Goal: Information Seeking & Learning: Learn about a topic

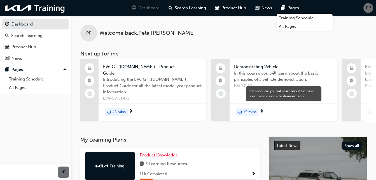
click at [258, 71] on span "In this course you will learn about the basic principles of a vehicle demonstra…" at bounding box center [283, 76] width 99 height 13
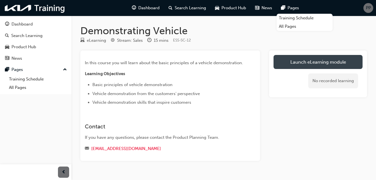
click at [293, 64] on link "Launch eLearning module" at bounding box center [318, 62] width 89 height 14
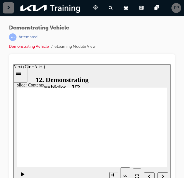
click at [164, 175] on icon "Next (Ctrl+Alt+Period)" at bounding box center [163, 175] width 3 height 5
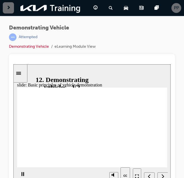
click at [166, 29] on div "Demonstrating Vehicle | Attempted Demonstrating Vehicle eLearning Module View" at bounding box center [92, 39] width 166 height 29
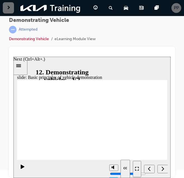
click at [164, 168] on icon "Next (Ctrl+Alt+Period)" at bounding box center [163, 168] width 3 height 5
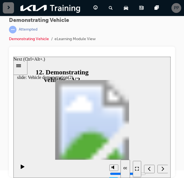
click at [163, 168] on icon "Next (Ctrl+Alt+Period)" at bounding box center [163, 168] width 3 height 5
click at [10, 92] on div at bounding box center [92, 112] width 166 height 130
click at [165, 168] on div "Next (Ctrl+Alt+Period)" at bounding box center [163, 169] width 6 height 6
click at [163, 168] on icon "Next (Ctrl+Alt+Period)" at bounding box center [163, 168] width 3 height 5
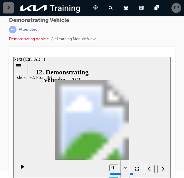
click at [163, 168] on icon "Next (Ctrl+Alt+Period)" at bounding box center [163, 168] width 3 height 5
click at [164, 168] on div "Next (Ctrl+Alt+Period)" at bounding box center [163, 169] width 6 height 6
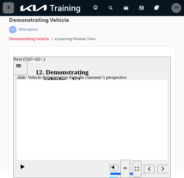
click at [163, 168] on icon "Next (Ctrl+Alt+Period)" at bounding box center [163, 168] width 3 height 4
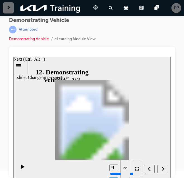
click at [164, 168] on icon "Next (Ctrl+Alt+Period)" at bounding box center [163, 168] width 3 height 5
click at [162, 166] on icon "Next (Ctrl+Alt+Period)" at bounding box center [163, 168] width 3 height 5
click at [178, 152] on div "Demonstrating Vehicle | Attempted Demonstrating Vehicle eLearning Module View" at bounding box center [92, 82] width 184 height 148
click at [161, 172] on div "Next (Ctrl+Alt+Period)" at bounding box center [163, 169] width 6 height 6
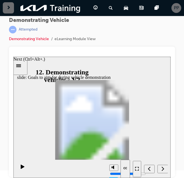
click at [164, 169] on icon "Next (Ctrl+Alt+Period)" at bounding box center [163, 168] width 3 height 4
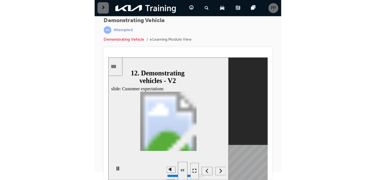
scroll to position [0, 0]
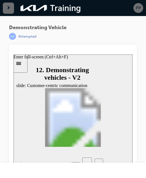
click at [68, 59] on div "Enter full-screen (Ctrl+Alt+F)" at bounding box center [40, 56] width 54 height 5
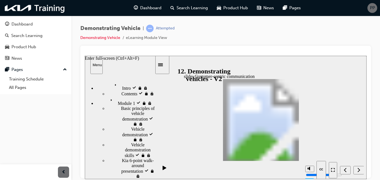
click at [332, 170] on icon "Enter full-screen (Ctrl+Alt+F)" at bounding box center [333, 170] width 4 height 4
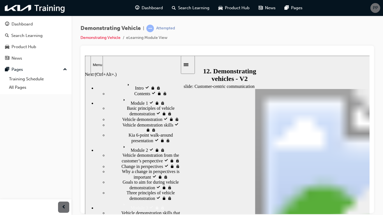
drag, startPoint x: 424, startPoint y: 160, endPoint x: 359, endPoint y: 180, distance: 68.5
drag, startPoint x: 432, startPoint y: 146, endPoint x: 354, endPoint y: 152, distance: 78.9
drag, startPoint x: 354, startPoint y: 152, endPoint x: 323, endPoint y: 155, distance: 30.5
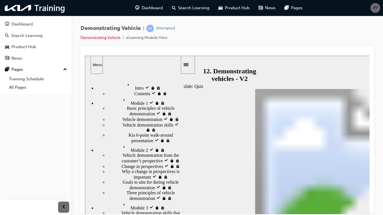
drag, startPoint x: 428, startPoint y: 146, endPoint x: 303, endPoint y: 157, distance: 126.0
drag, startPoint x: 423, startPoint y: 185, endPoint x: 350, endPoint y: 212, distance: 77.4
drag, startPoint x: 418, startPoint y: 198, endPoint x: 294, endPoint y: 208, distance: 124.5
drag, startPoint x: 431, startPoint y: 212, endPoint x: 250, endPoint y: 183, distance: 184.0
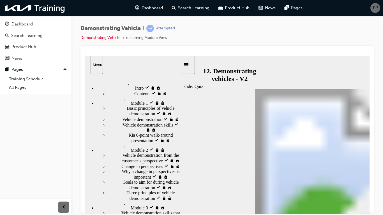
drag, startPoint x: 401, startPoint y: 173, endPoint x: 310, endPoint y: 183, distance: 91.9
drag, startPoint x: 299, startPoint y: 157, endPoint x: 289, endPoint y: 210, distance: 54.2
drag, startPoint x: 422, startPoint y: 200, endPoint x: 291, endPoint y: 161, distance: 136.5
radio input "true"
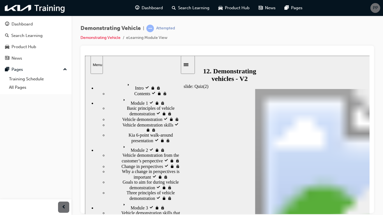
drag, startPoint x: 396, startPoint y: 165, endPoint x: 270, endPoint y: 164, distance: 126.9
drag, startPoint x: 284, startPoint y: 159, endPoint x: 284, endPoint y: 187, distance: 27.7
drag, startPoint x: 377, startPoint y: 204, endPoint x: 252, endPoint y: 162, distance: 132.1
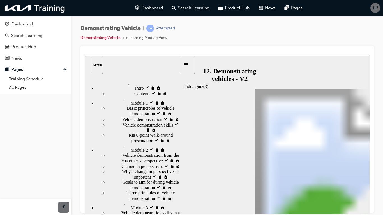
drag, startPoint x: 397, startPoint y: 181, endPoint x: 267, endPoint y: 211, distance: 133.1
drag, startPoint x: 283, startPoint y: 190, endPoint x: 282, endPoint y: 164, distance: 26.3
drag, startPoint x: 382, startPoint y: 210, endPoint x: 252, endPoint y: 192, distance: 131.7
drag, startPoint x: 270, startPoint y: 158, endPoint x: 382, endPoint y: 181, distance: 114.1
drag, startPoint x: 268, startPoint y: 210, endPoint x: 269, endPoint y: 158, distance: 52.7
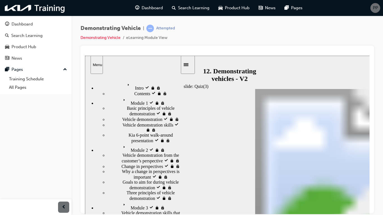
drag, startPoint x: 271, startPoint y: 178, endPoint x: 271, endPoint y: 205, distance: 26.1
drag, startPoint x: 405, startPoint y: 163, endPoint x: 276, endPoint y: 189, distance: 131.7
drag, startPoint x: 287, startPoint y: 160, endPoint x: 401, endPoint y: 180, distance: 115.5
drag, startPoint x: 276, startPoint y: 217, endPoint x: 277, endPoint y: 165, distance: 52.1
drag, startPoint x: 377, startPoint y: 181, endPoint x: 260, endPoint y: 211, distance: 120.2
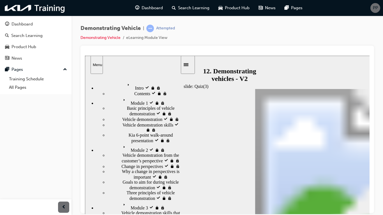
drag, startPoint x: 297, startPoint y: 165, endPoint x: 297, endPoint y: 219, distance: 53.5
drag, startPoint x: 394, startPoint y: 188, endPoint x: 252, endPoint y: 168, distance: 143.8
drag, startPoint x: 291, startPoint y: 187, endPoint x: 290, endPoint y: 214, distance: 26.9
drag, startPoint x: 363, startPoint y: 201, endPoint x: 249, endPoint y: 183, distance: 115.4
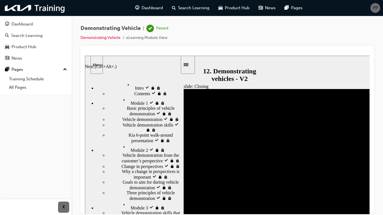
click at [117, 61] on div "Next (Ctrl+Alt+.)" at bounding box center [101, 57] width 32 height 5
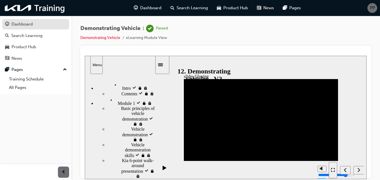
click at [35, 27] on div "Dashboard" at bounding box center [35, 24] width 61 height 7
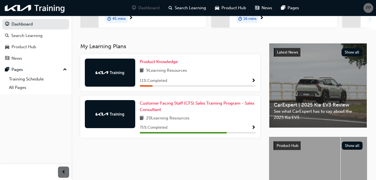
scroll to position [94, 0]
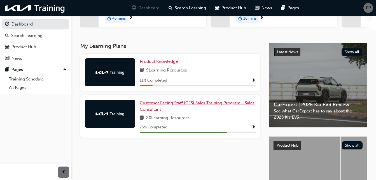
click at [217, 103] on span "Customer Facing Staff (CFS) Sales Training Program - Sales Consultant" at bounding box center [197, 105] width 115 height 11
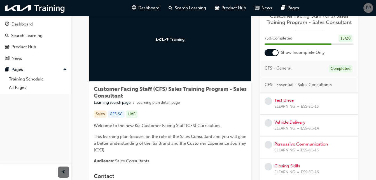
scroll to position [32, 0]
click at [283, 100] on link "Test Drive" at bounding box center [284, 100] width 19 height 5
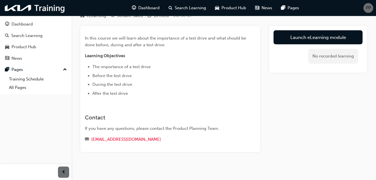
scroll to position [24, 0]
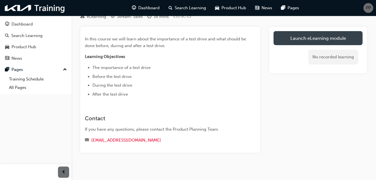
click at [310, 43] on link "Launch eLearning module" at bounding box center [318, 38] width 89 height 14
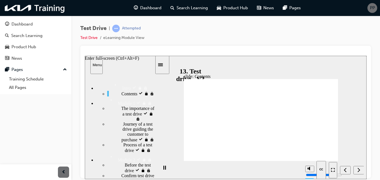
click at [332, 168] on icon "Enter full-screen (Ctrl+Alt+F)" at bounding box center [331, 168] width 1 height 1
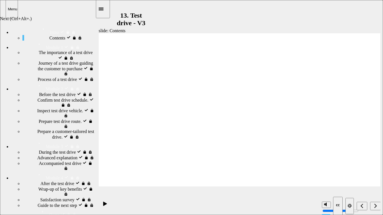
click at [373, 180] on div "Next (Ctrl+Alt+Period)" at bounding box center [375, 206] width 6 height 6
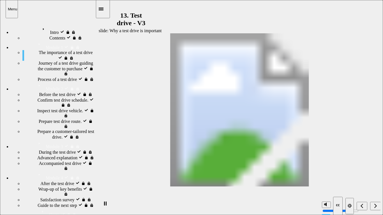
click at [375, 180] on nav "slide navigation" at bounding box center [362, 206] width 35 height 18
click at [374, 180] on icon "Next (Ctrl+Alt+Period)" at bounding box center [375, 205] width 3 height 5
click at [375, 180] on nav "slide navigation" at bounding box center [362, 206] width 35 height 18
click at [375, 180] on icon "Next (Ctrl+Alt+Period)" at bounding box center [375, 206] width 3 height 4
click at [374, 180] on icon "Next (Ctrl+Alt+Period)" at bounding box center [375, 205] width 3 height 5
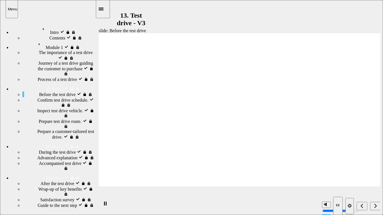
click at [374, 180] on nav "slide navigation" at bounding box center [362, 206] width 35 height 18
click at [374, 180] on icon "Next (Ctrl+Alt+Period)" at bounding box center [375, 205] width 3 height 5
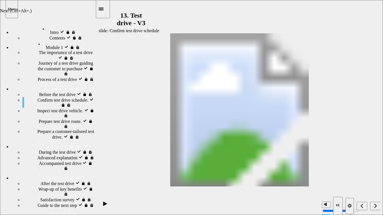
click at [374, 180] on icon "Next (Ctrl+Alt+Period)" at bounding box center [375, 205] width 3 height 5
click at [373, 180] on nav "slide navigation" at bounding box center [362, 206] width 35 height 18
click at [350, 180] on icon "Exit full-screen (Ctrl+Alt+F)" at bounding box center [351, 205] width 2 height 2
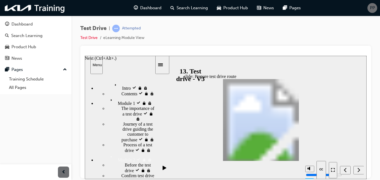
click at [359, 170] on icon "Next (Ctrl+Alt+Period)" at bounding box center [359, 169] width 3 height 5
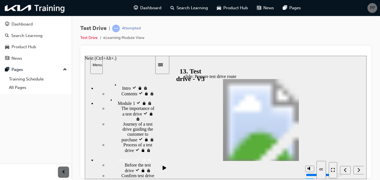
click at [358, 170] on icon "Next (Ctrl+Alt+Period)" at bounding box center [359, 169] width 3 height 5
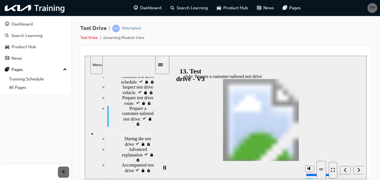
scroll to position [86, 0]
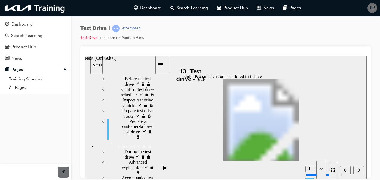
click at [360, 170] on icon "Next (Ctrl+Alt+Period)" at bounding box center [359, 169] width 3 height 4
click at [359, 170] on icon "Next (Ctrl+Alt+Period)" at bounding box center [359, 169] width 3 height 5
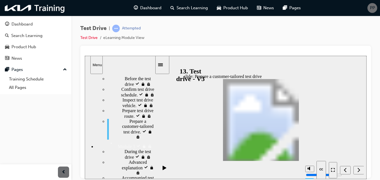
click at [359, 170] on icon "Next (Ctrl+Alt+Period)" at bounding box center [359, 169] width 3 height 5
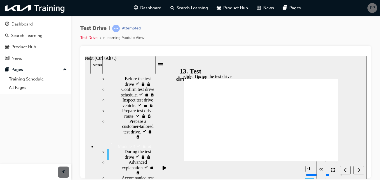
click at [357, 168] on div "Next (Ctrl+Alt+Period)" at bounding box center [359, 170] width 6 height 6
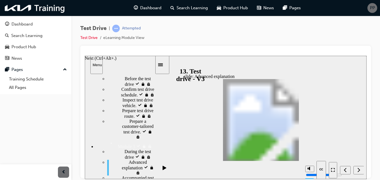
click at [357, 168] on div "Next (Ctrl+Alt+Period)" at bounding box center [359, 170] width 6 height 6
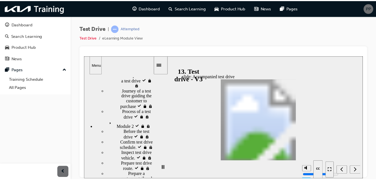
scroll to position [33, 0]
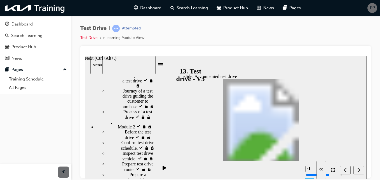
click at [360, 169] on icon "Next (Ctrl+Alt+Period)" at bounding box center [359, 169] width 3 height 5
click at [358, 171] on icon "Next (Ctrl+Alt+Period)" at bounding box center [359, 169] width 3 height 5
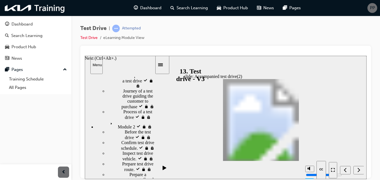
click at [359, 167] on icon "Next (Ctrl+Alt+Period)" at bounding box center [359, 169] width 3 height 5
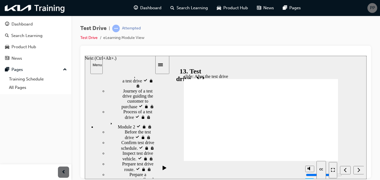
click at [358, 169] on icon "Next (Ctrl+Alt+Period)" at bounding box center [359, 169] width 3 height 5
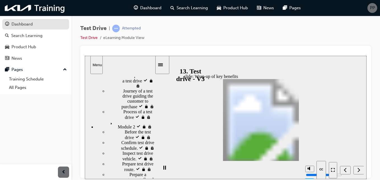
click at [28, 23] on div "Dashboard" at bounding box center [21, 24] width 21 height 6
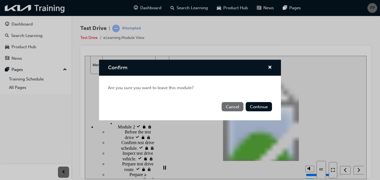
drag, startPoint x: 308, startPoint y: 64, endPoint x: 214, endPoint y: 17, distance: 105.1
click at [308, 64] on div "Confirm Are you sure you want to leave this module? Cancel Continue" at bounding box center [190, 90] width 380 height 180
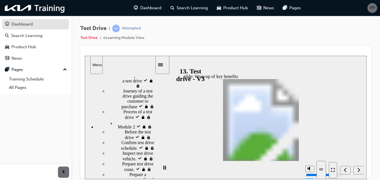
click at [29, 22] on div "Dashboard" at bounding box center [21, 24] width 21 height 6
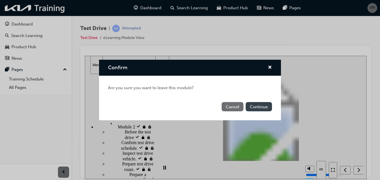
click at [258, 109] on button "Continue" at bounding box center [259, 106] width 26 height 9
